Goal: Task Accomplishment & Management: Use online tool/utility

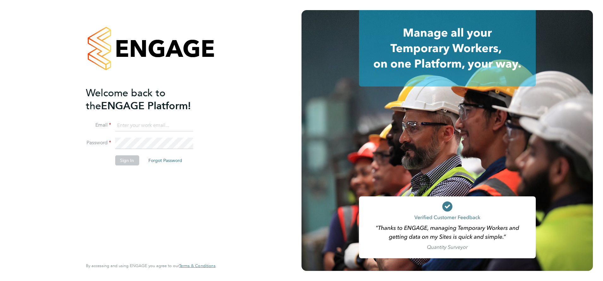
type input "[PERSON_NAME][EMAIL_ADDRESS][DOMAIN_NAME]"
click at [133, 162] on button "Sign In" at bounding box center [127, 160] width 24 height 10
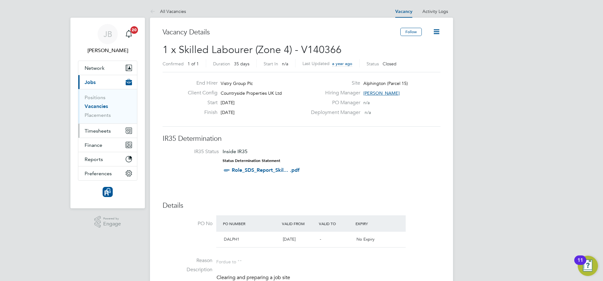
click at [103, 129] on span "Timesheets" at bounding box center [98, 131] width 26 height 6
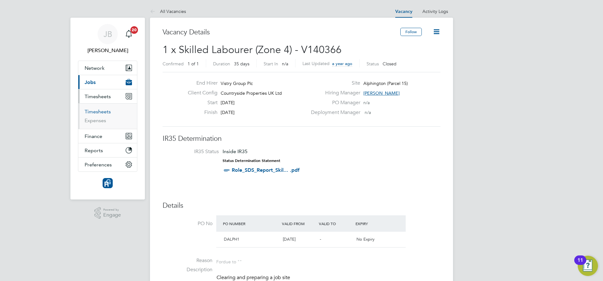
click at [101, 112] on link "Timesheets" at bounding box center [98, 112] width 26 height 6
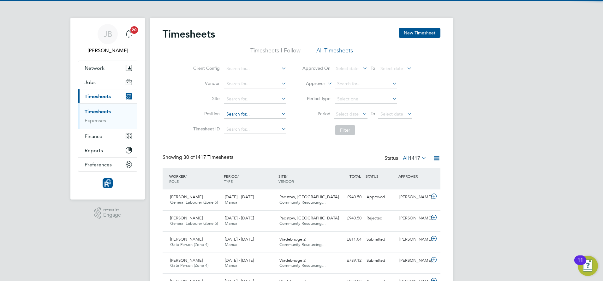
scroll to position [16, 55]
